Goal: Task Accomplishment & Management: Use online tool/utility

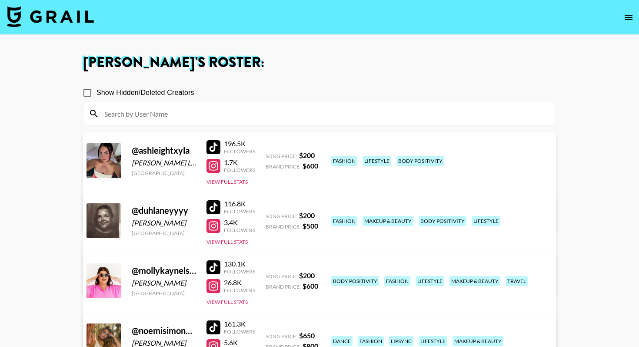
click at [72, 22] on img at bounding box center [50, 16] width 87 height 21
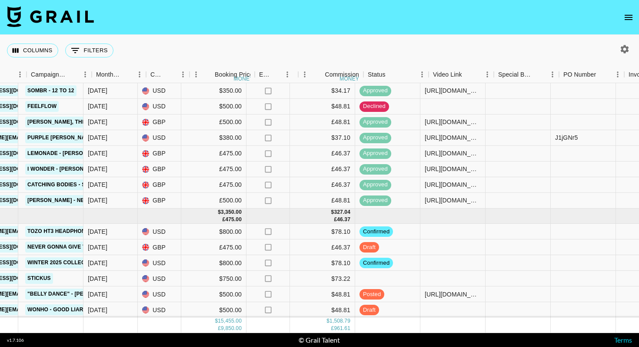
scroll to position [516, 410]
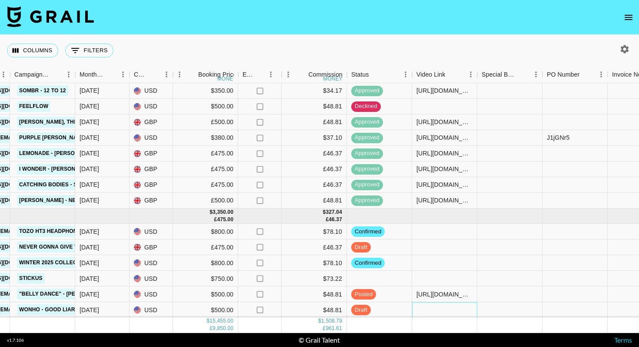
click at [446, 311] on div at bounding box center [444, 310] width 65 height 16
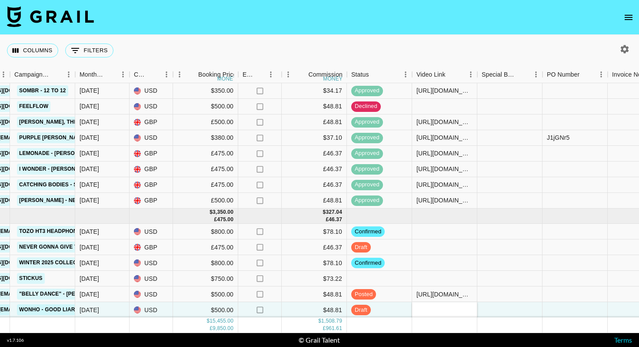
type input "[URL][DOMAIN_NAME]"
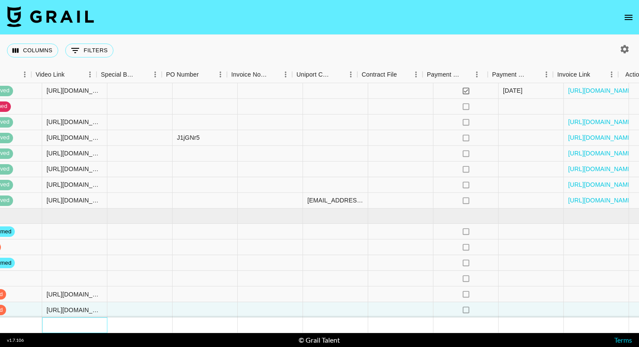
scroll to position [516, 805]
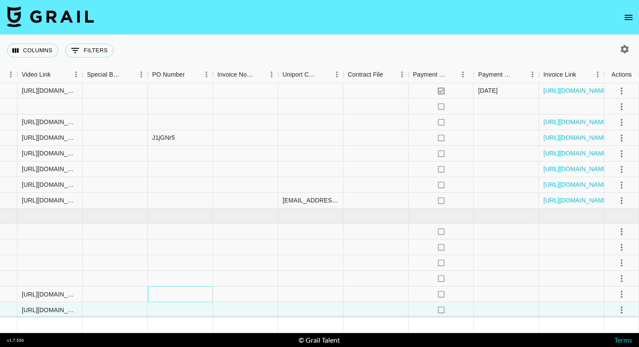
click at [188, 292] on div at bounding box center [180, 294] width 65 height 16
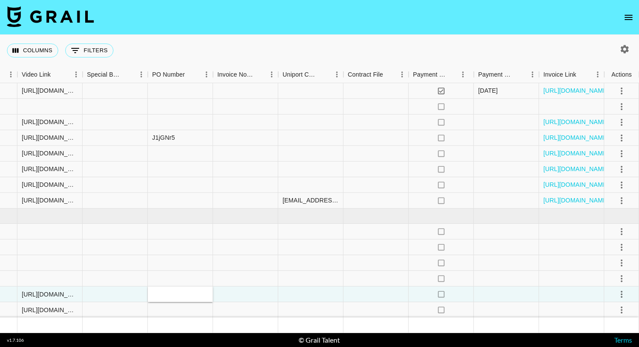
type input "recM0tJhvmTyBm441 @noemisimoncouceiro fojxi2fzSNffx0S3NtOQ3FHfxmM2 RCA Records,…"
drag, startPoint x: 207, startPoint y: 296, endPoint x: 95, endPoint y: 292, distance: 111.4
click at [107, 292] on div at bounding box center [115, 294] width 65 height 16
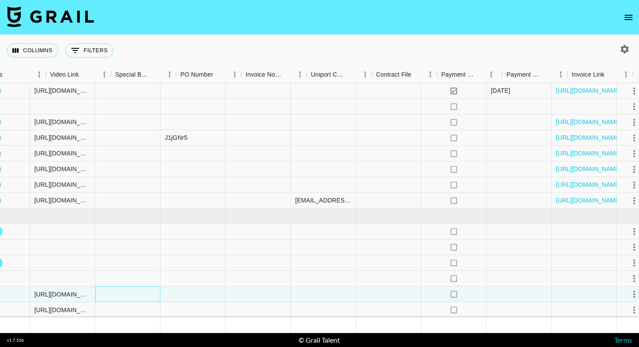
scroll to position [516, 796]
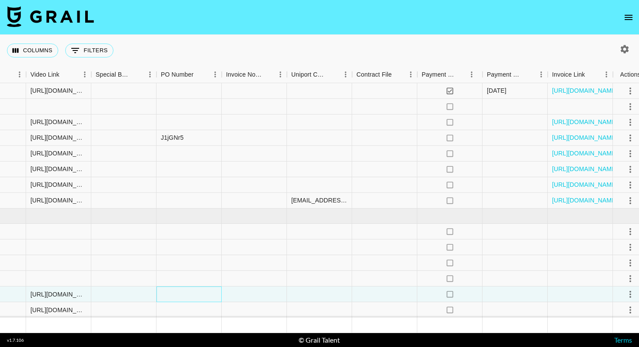
click at [169, 290] on div at bounding box center [189, 294] width 65 height 16
click at [191, 297] on div at bounding box center [189, 294] width 65 height 16
type input "US15290300"
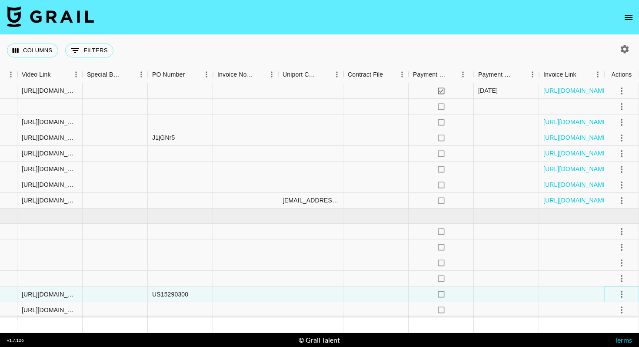
click at [619, 295] on icon "select merge strategy" at bounding box center [622, 294] width 10 height 10
click at [604, 274] on div "Approve" at bounding box center [603, 275] width 27 height 10
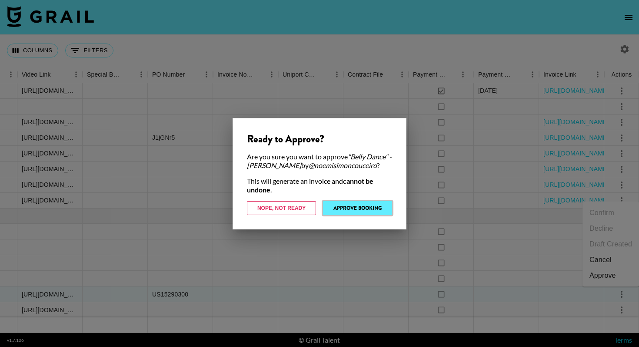
click at [356, 209] on button "Approve Booking" at bounding box center [357, 208] width 69 height 14
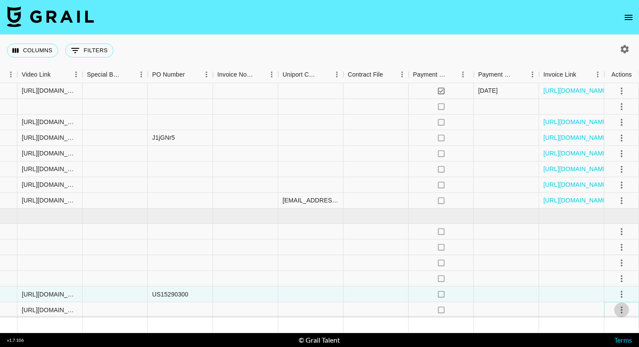
click at [620, 310] on icon "select merge strategy" at bounding box center [622, 309] width 10 height 10
click at [606, 293] on div "Approve" at bounding box center [603, 291] width 27 height 10
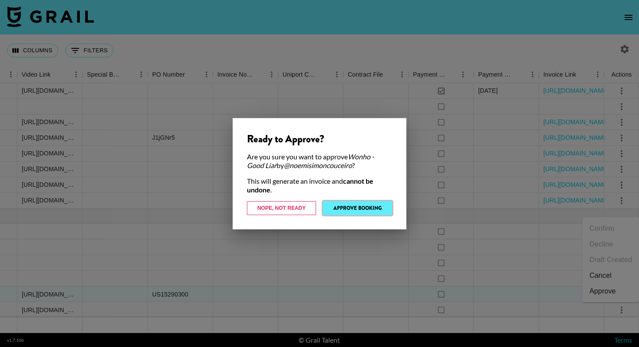
click at [360, 205] on button "Approve Booking" at bounding box center [357, 208] width 69 height 14
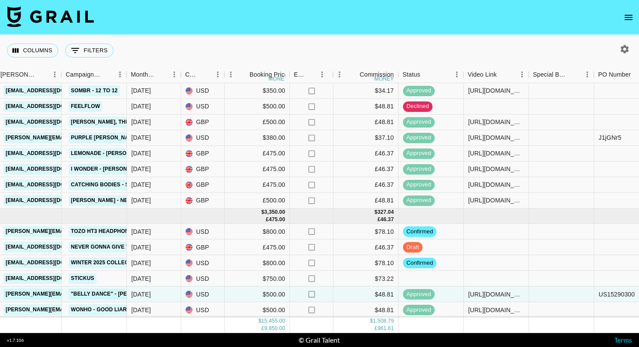
scroll to position [516, 360]
